Goal: Information Seeking & Learning: Learn about a topic

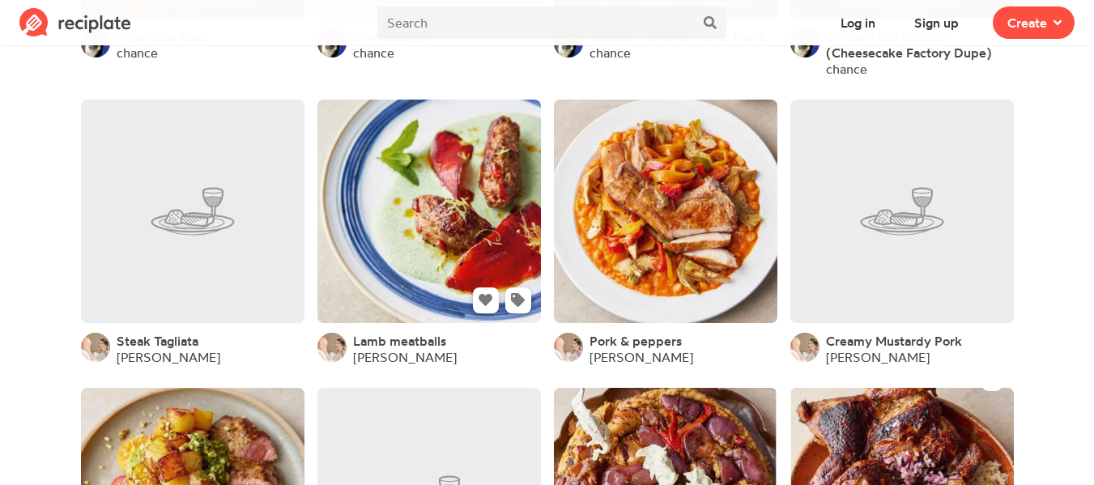
scroll to position [4775, 0]
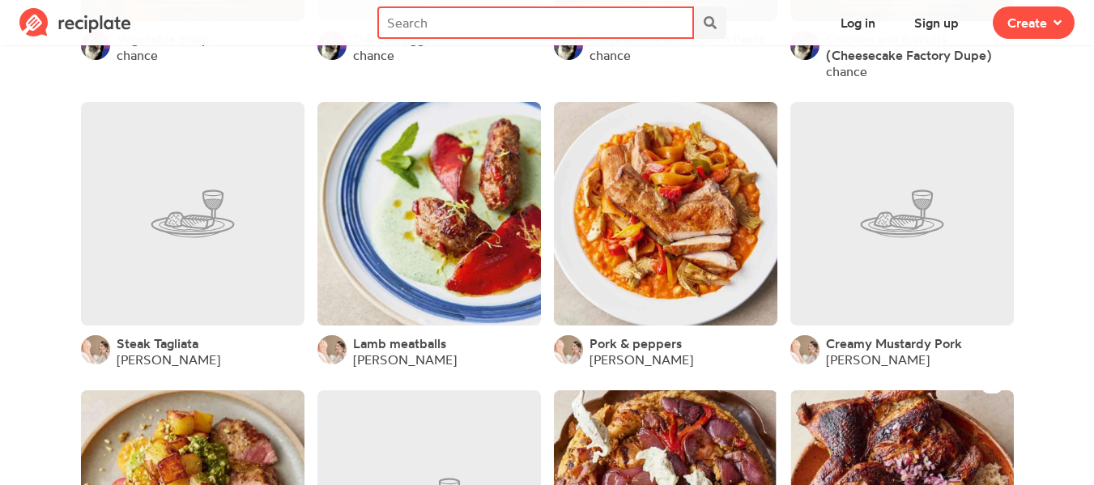
click at [506, 27] on input "text" at bounding box center [535, 22] width 316 height 32
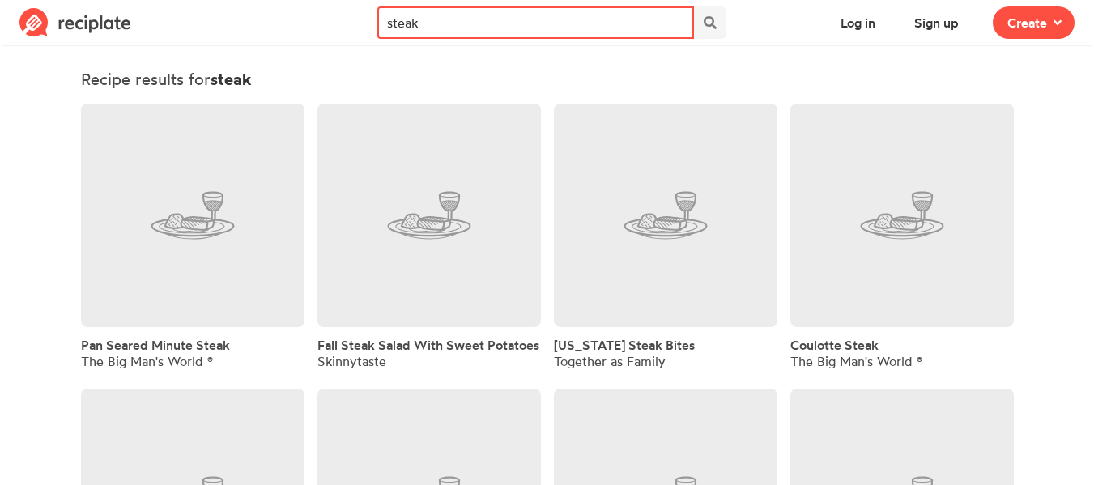
click at [503, 19] on input "steak" at bounding box center [535, 22] width 316 height 32
click at [504, 21] on input "steak" at bounding box center [535, 22] width 316 height 32
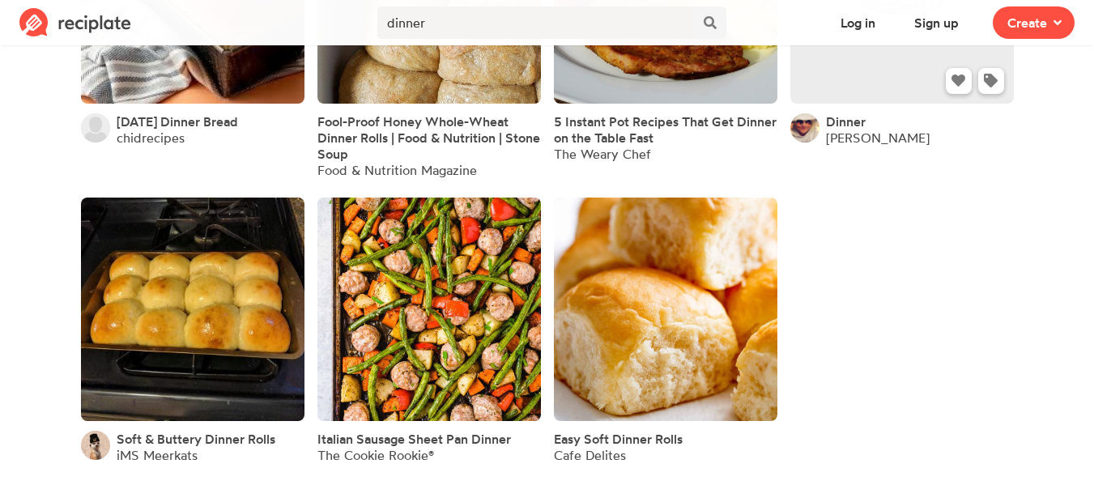
scroll to position [1150, 0]
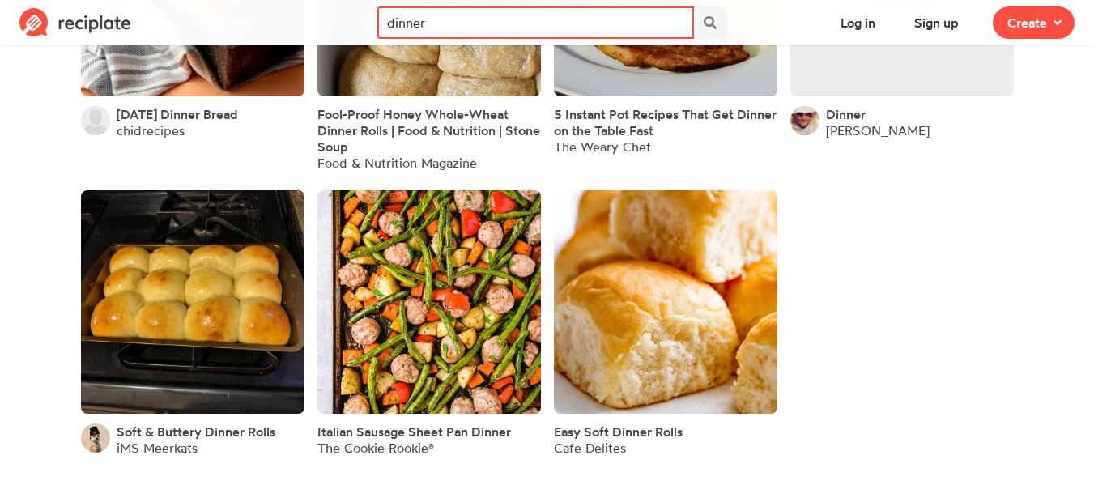
click at [618, 28] on input "dinner" at bounding box center [535, 22] width 316 height 32
click at [618, 29] on input "dinner" at bounding box center [535, 22] width 316 height 32
type input "breakfast casserole"
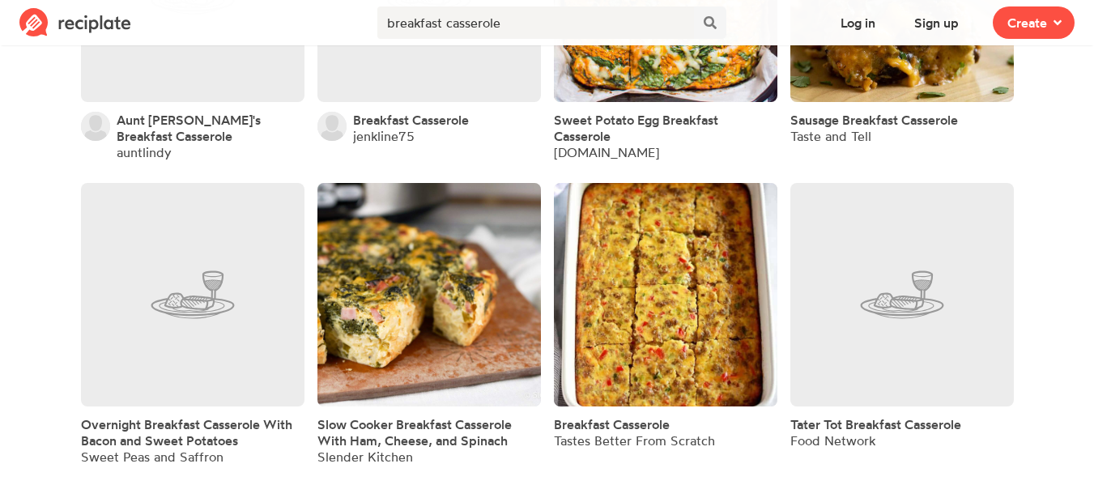
scroll to position [833, 0]
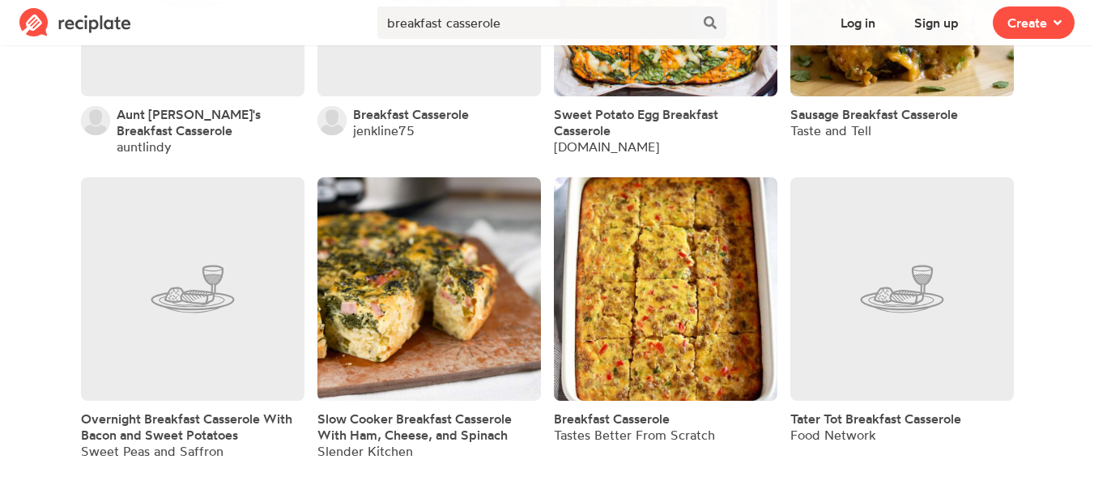
click at [640, 360] on link at bounding box center [665, 288] width 223 height 223
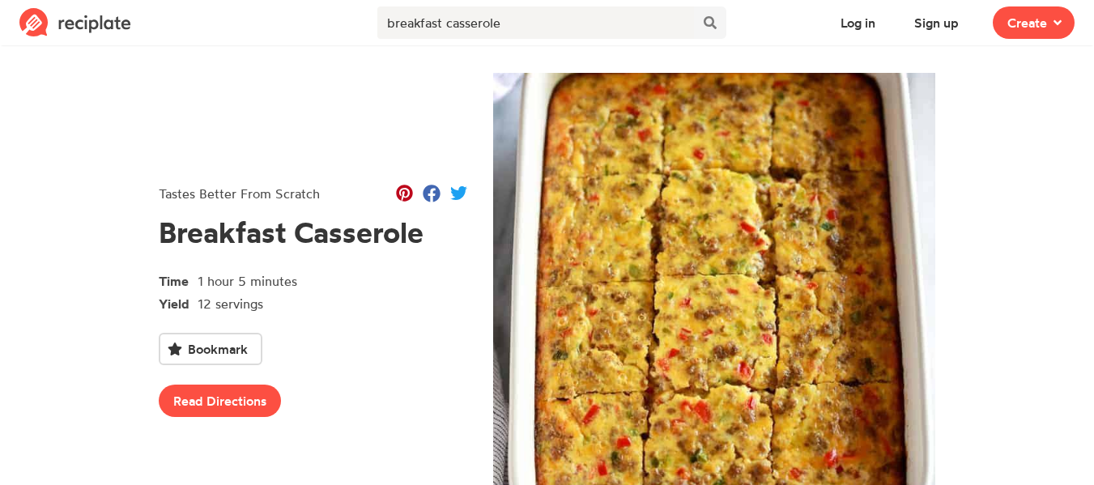
click at [944, 216] on div at bounding box center [714, 300] width 469 height 474
